Goal: Transaction & Acquisition: Download file/media

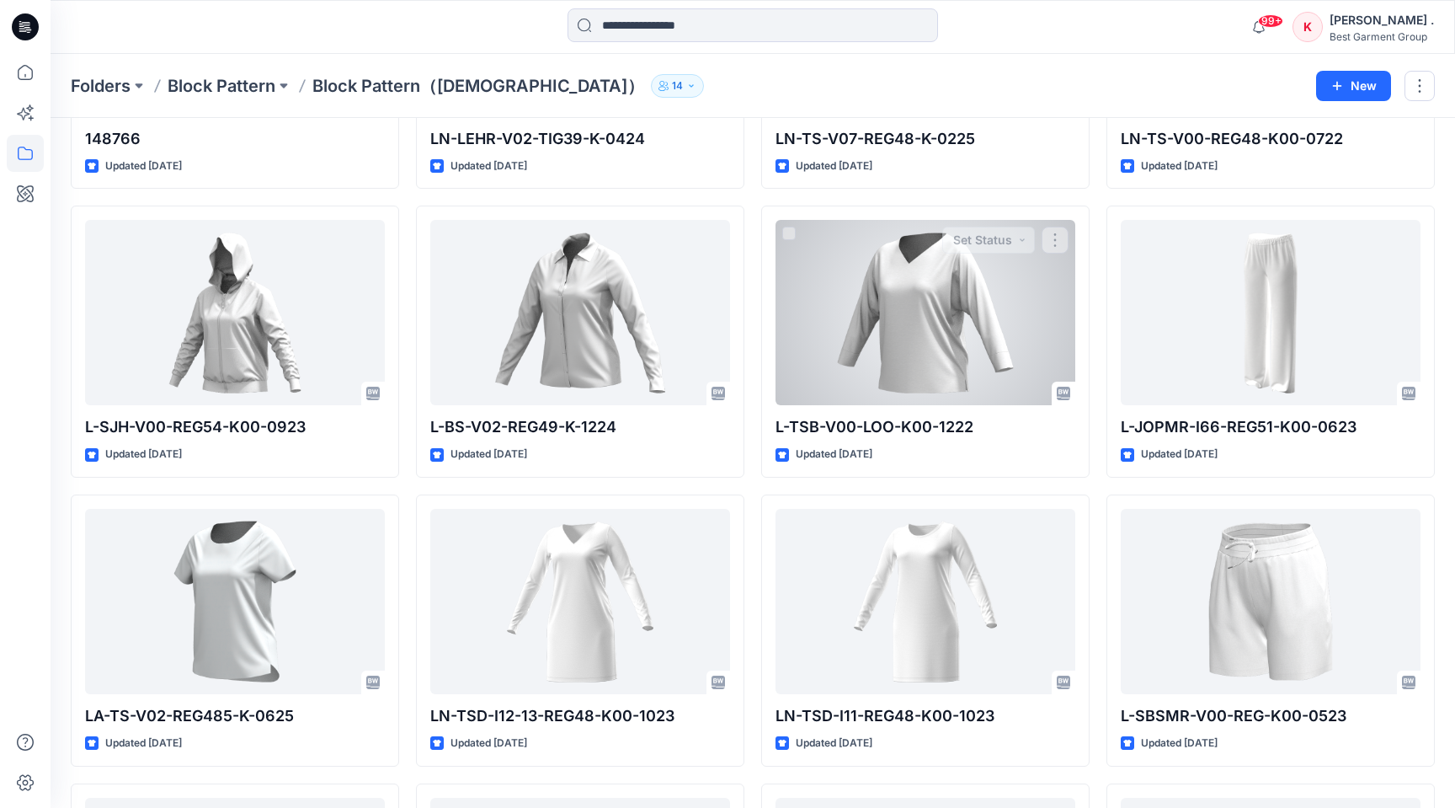
scroll to position [1993, 0]
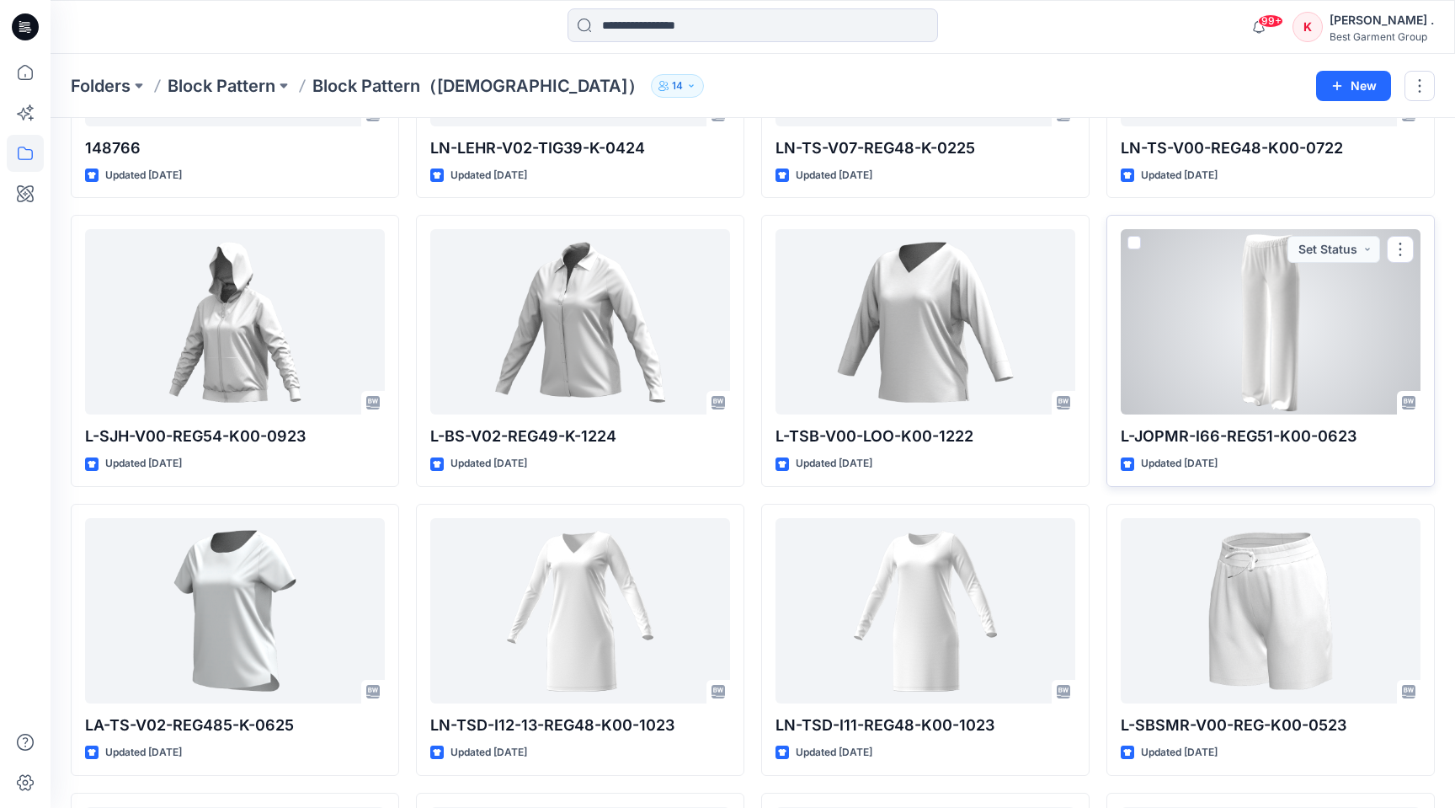
click at [1267, 286] on div at bounding box center [1271, 321] width 300 height 185
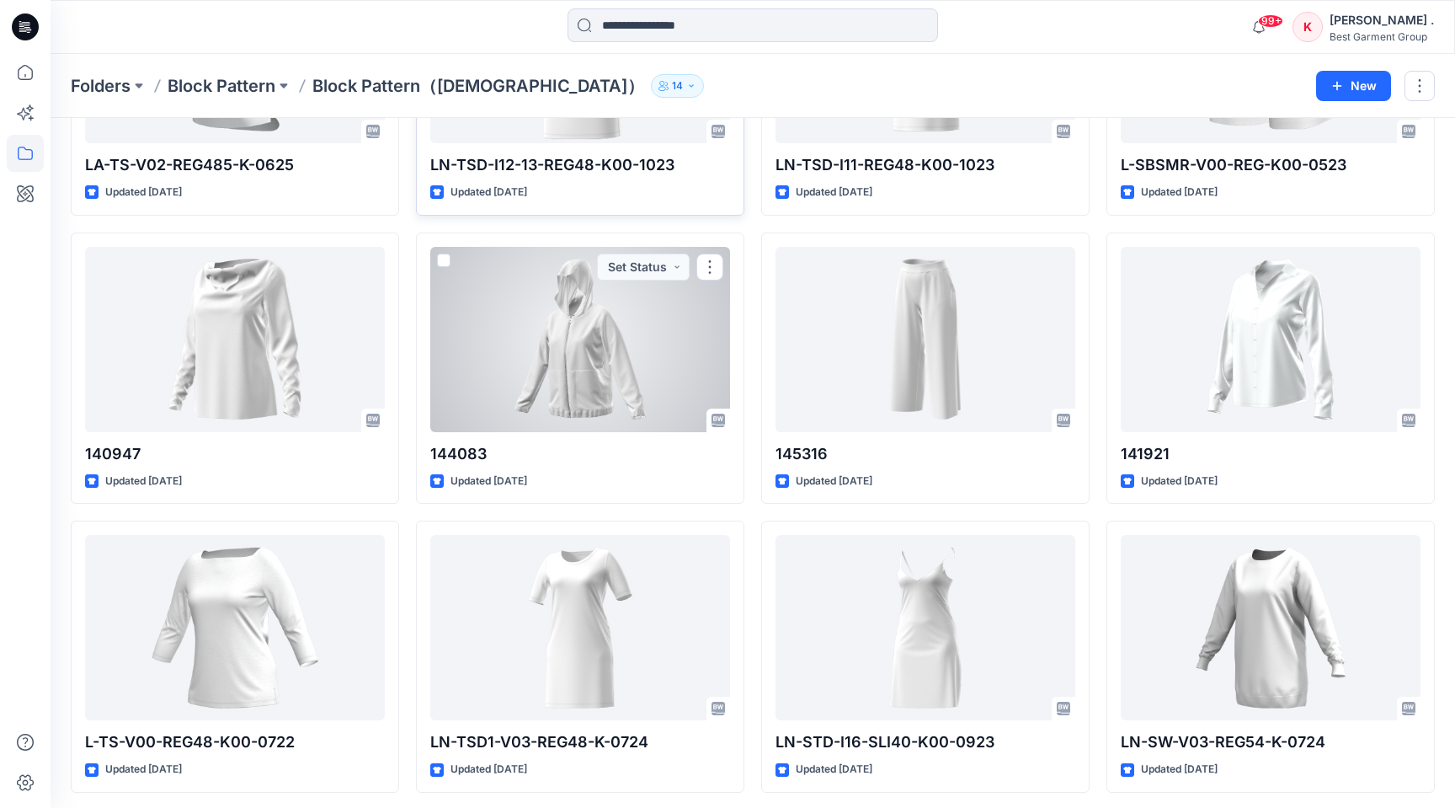
scroll to position [2556, 0]
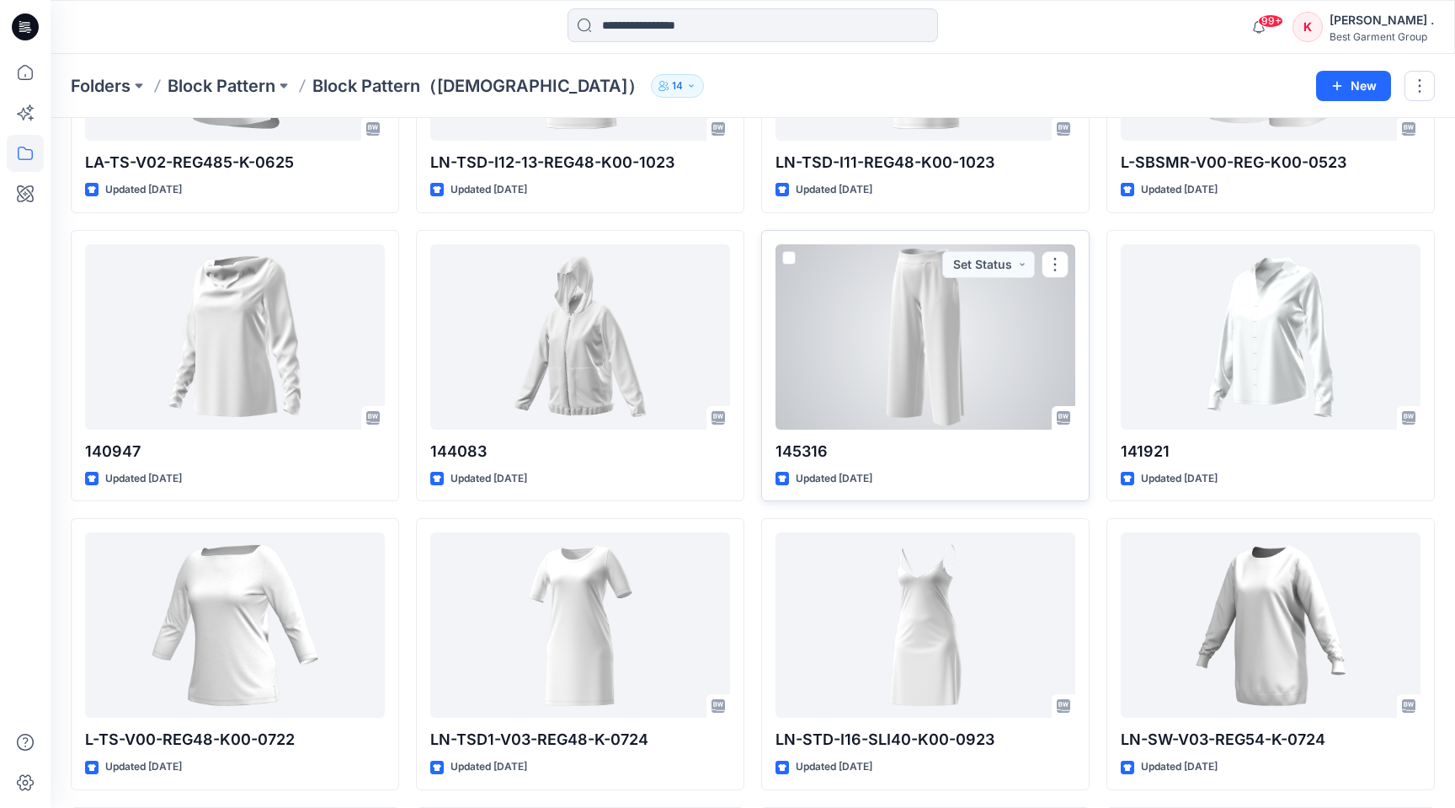
click at [952, 368] on div at bounding box center [926, 336] width 300 height 185
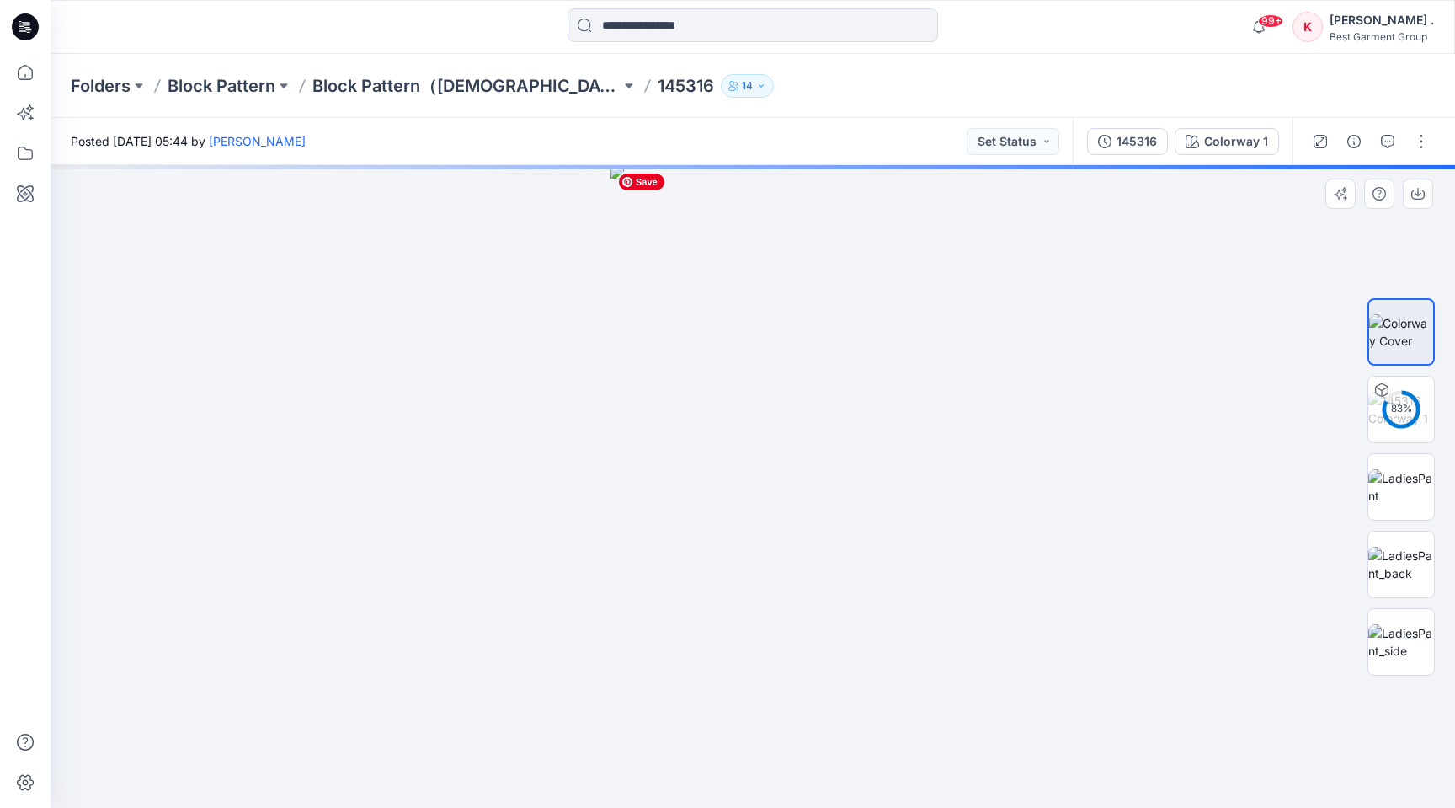
drag, startPoint x: 861, startPoint y: 337, endPoint x: 961, endPoint y: 373, distance: 106.6
click at [817, 340] on img at bounding box center [753, 486] width 284 height 643
click at [1411, 420] on img at bounding box center [1401, 409] width 66 height 35
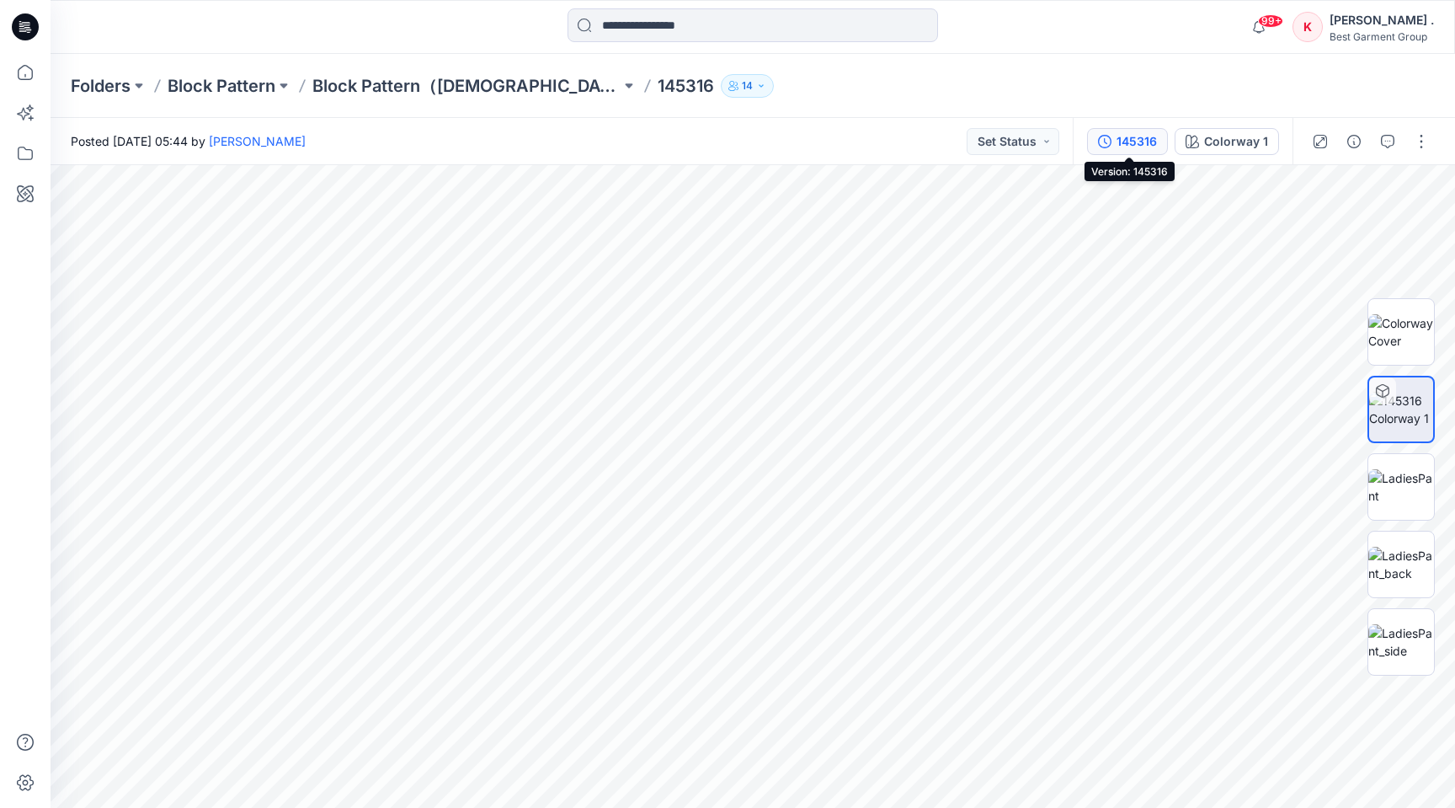
click at [1144, 141] on div "145316" at bounding box center [1137, 141] width 40 height 19
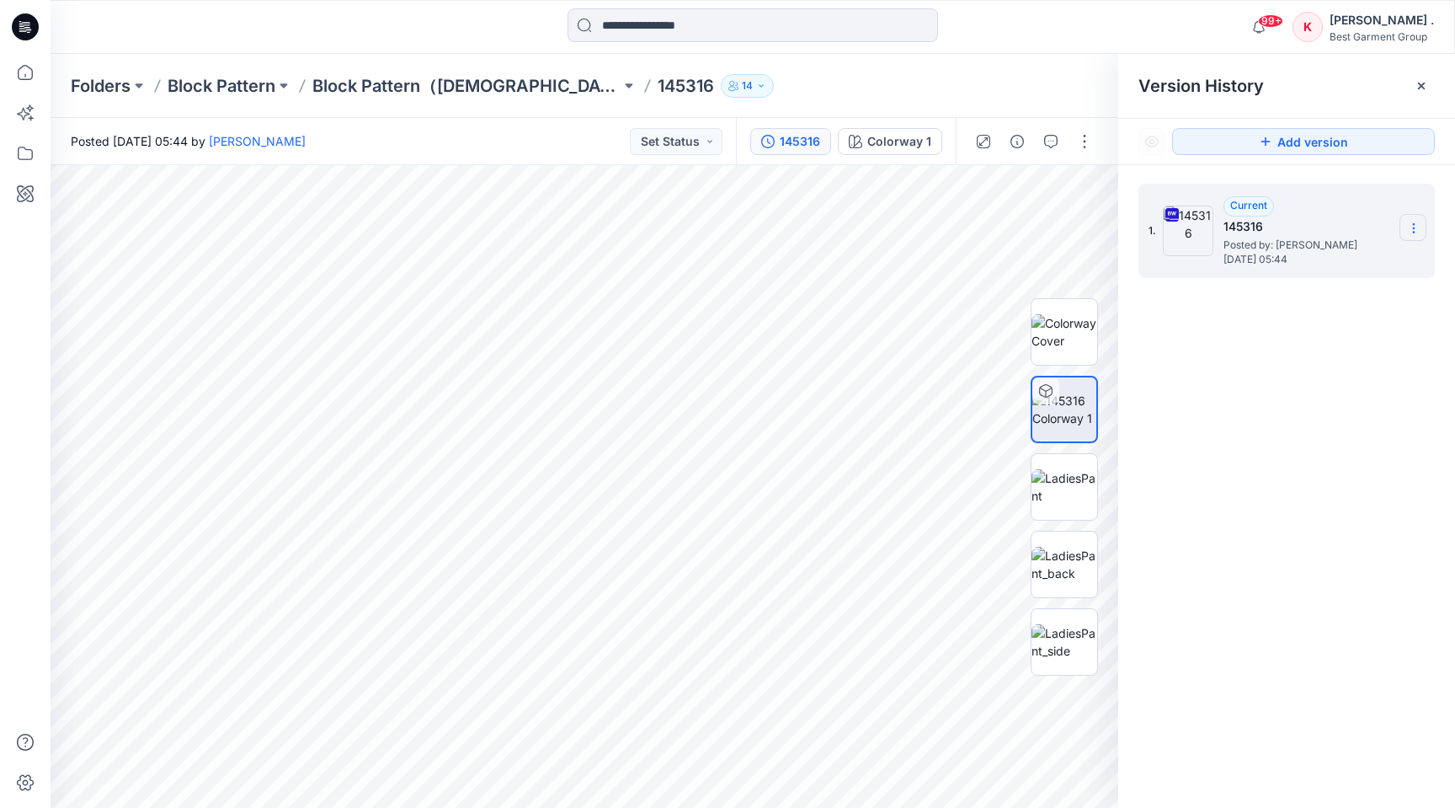
click at [1410, 227] on icon at bounding box center [1413, 227] width 13 height 13
click at [1272, 259] on span "Download Source BW File" at bounding box center [1328, 261] width 141 height 20
